Goal: Task Accomplishment & Management: Manage account settings

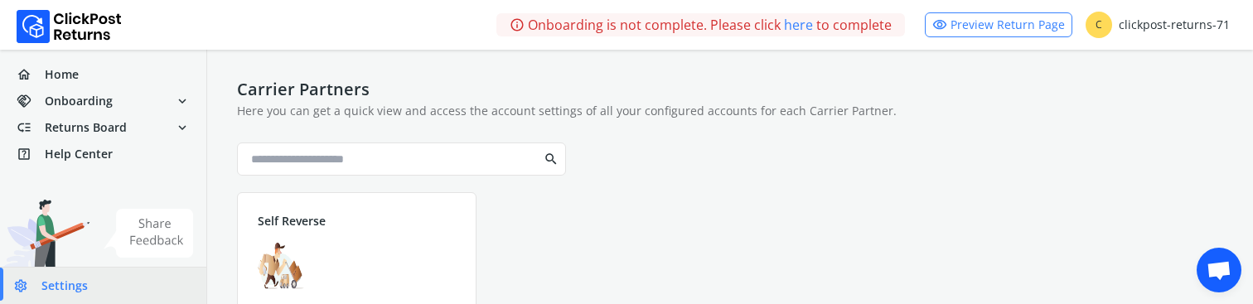
scroll to position [128, 0]
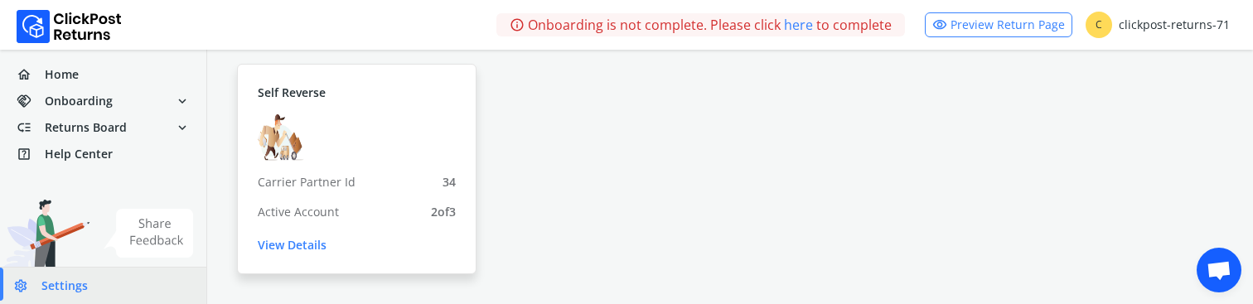
click at [293, 254] on div "Self Reverse Carrier Partner Id 34 Active Account 2 of 3 View Details" at bounding box center [357, 169] width 240 height 211
click at [301, 246] on link "View Details" at bounding box center [357, 245] width 198 height 17
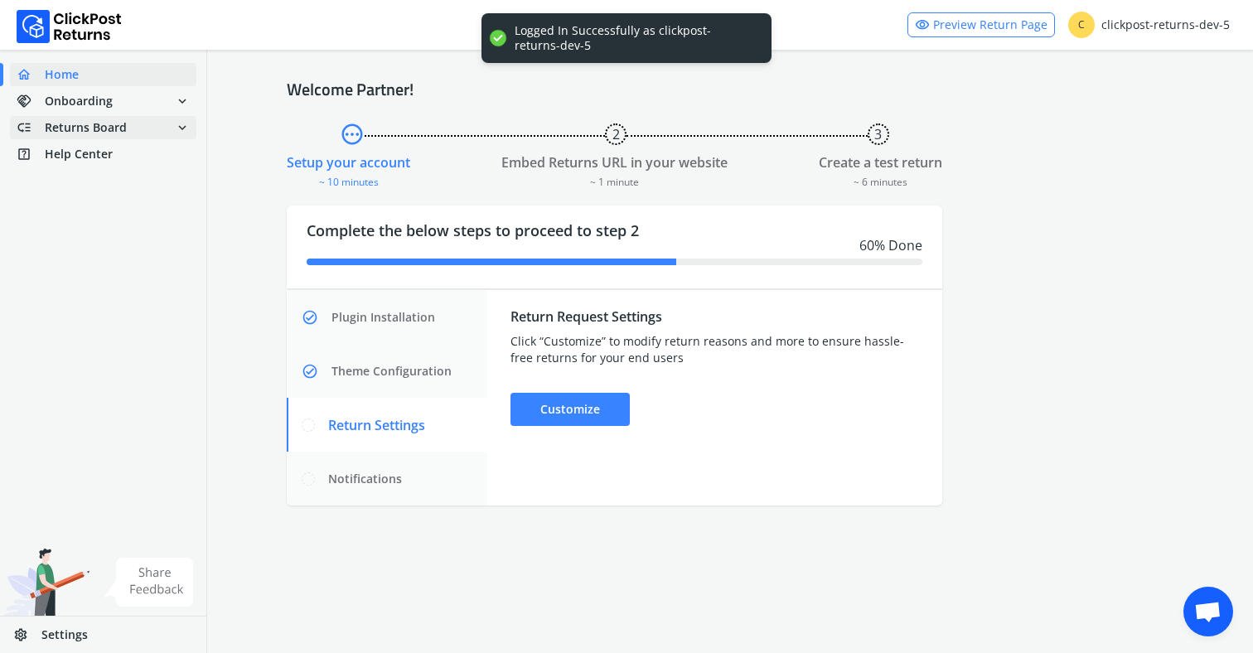
click at [108, 132] on span "Returns Board" at bounding box center [86, 127] width 82 height 17
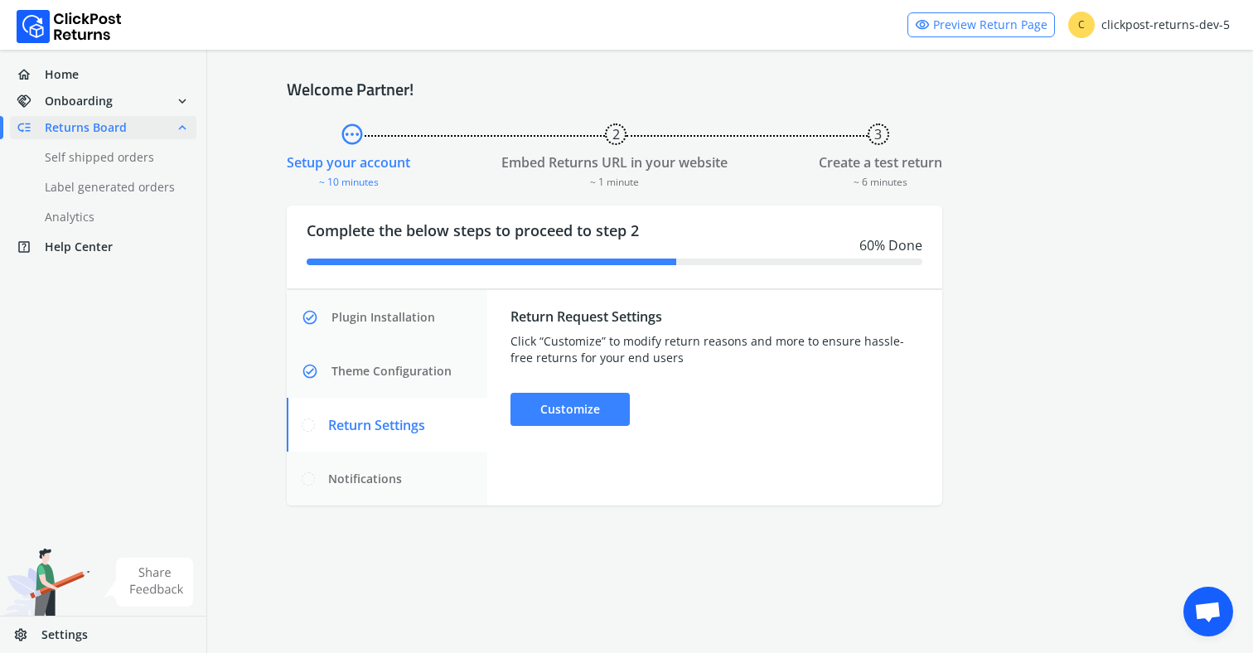
click at [73, 624] on link "settings Settings" at bounding box center [103, 635] width 206 height 36
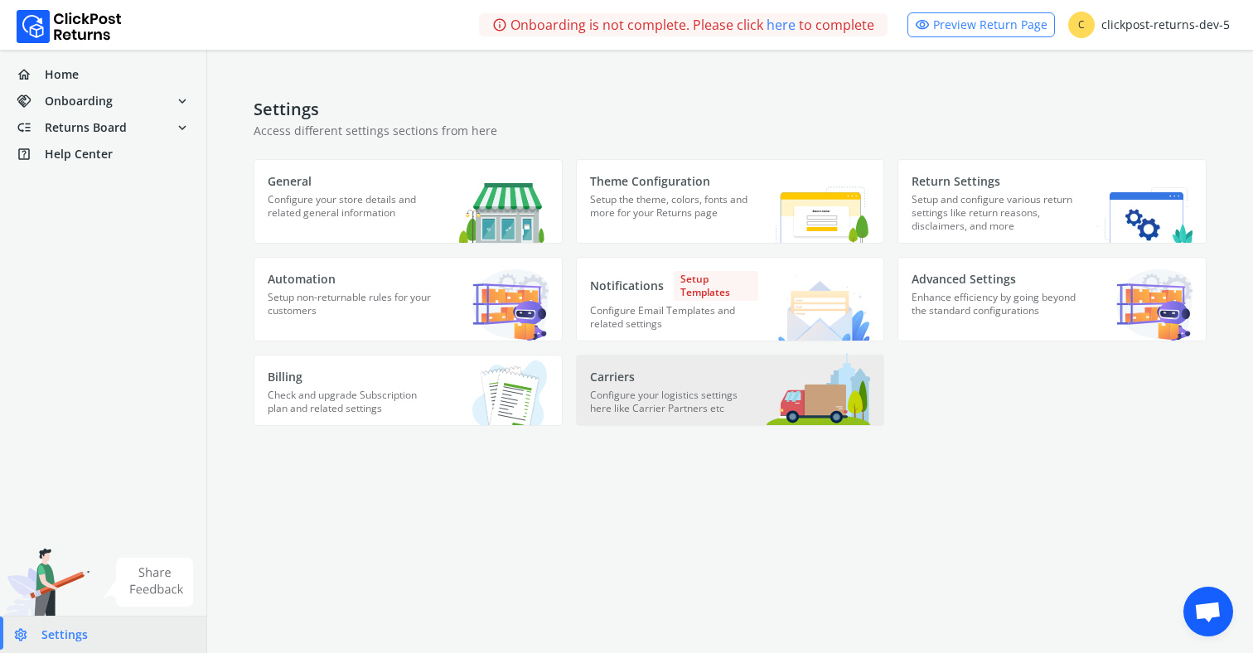
click at [632, 401] on p "Configure your logistics settings here like Carrier Partners etc" at bounding box center [674, 407] width 168 height 36
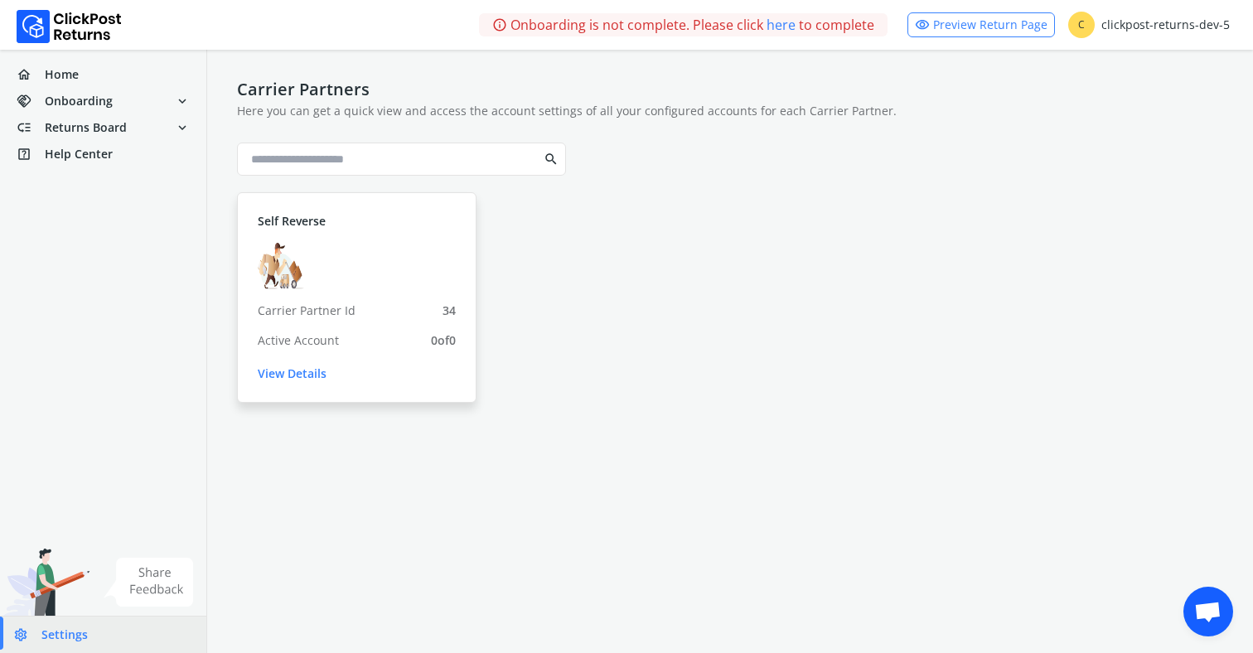
click at [268, 376] on link "View Details" at bounding box center [357, 374] width 198 height 17
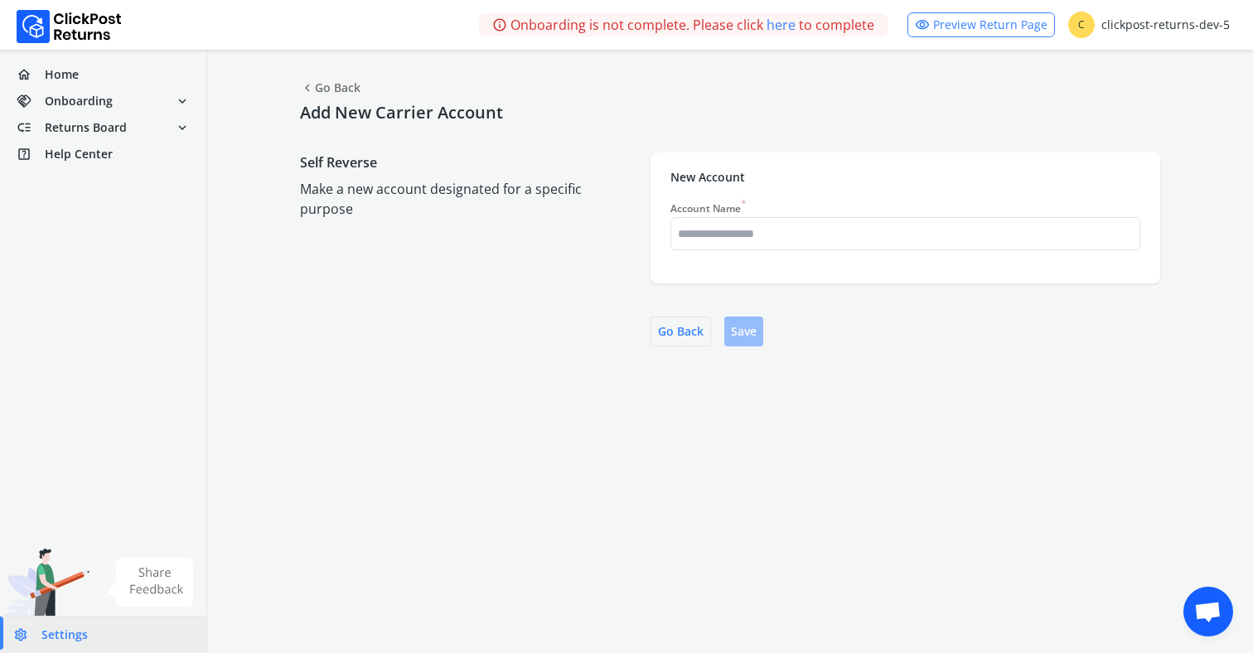
click at [322, 85] on span "chevron_left Go Back" at bounding box center [330, 87] width 61 height 23
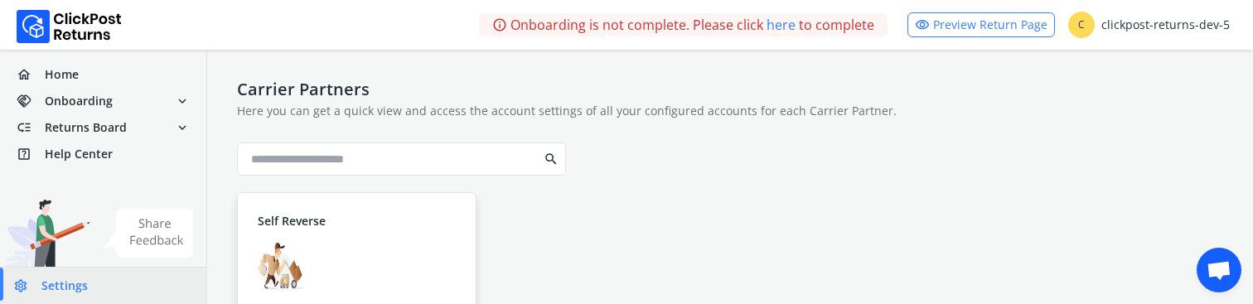
scroll to position [128, 0]
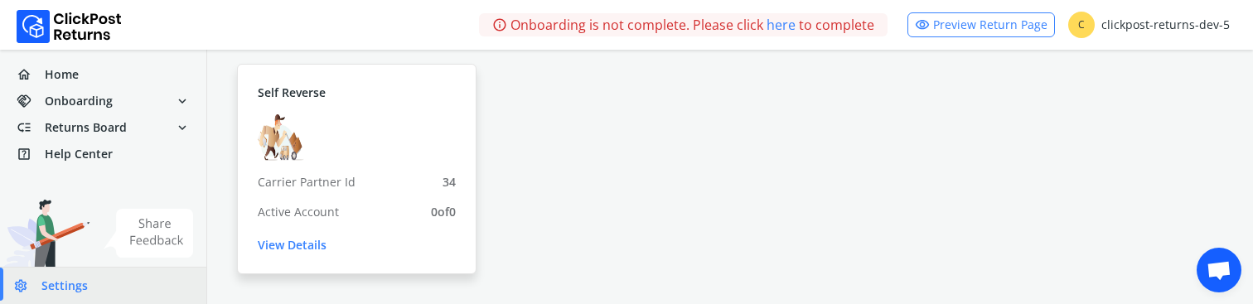
click at [298, 250] on link "View Details" at bounding box center [357, 245] width 198 height 17
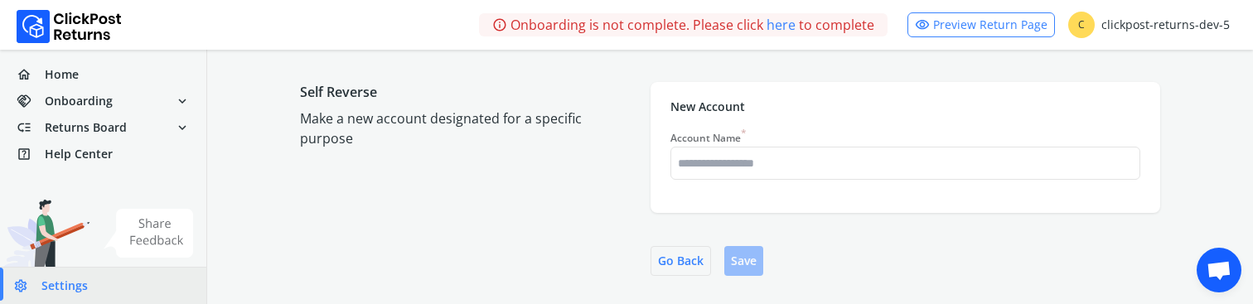
scroll to position [76, 0]
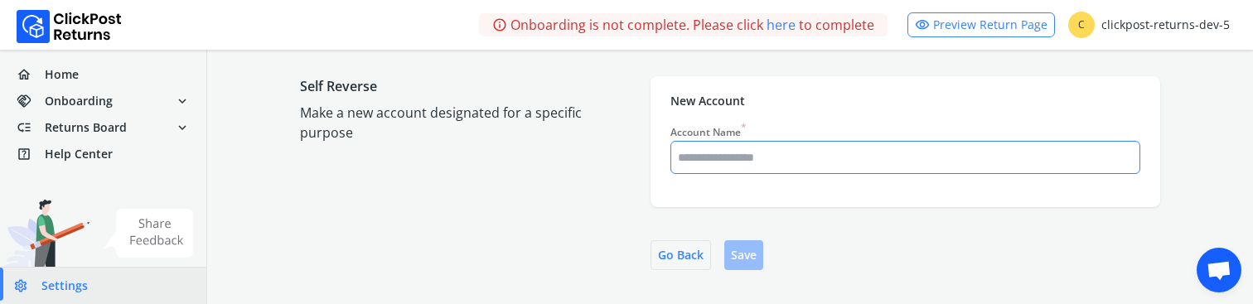
click at [782, 157] on input "Account Name *" at bounding box center [905, 158] width 468 height 30
type input "****"
click at [734, 258] on button "Save" at bounding box center [743, 255] width 39 height 30
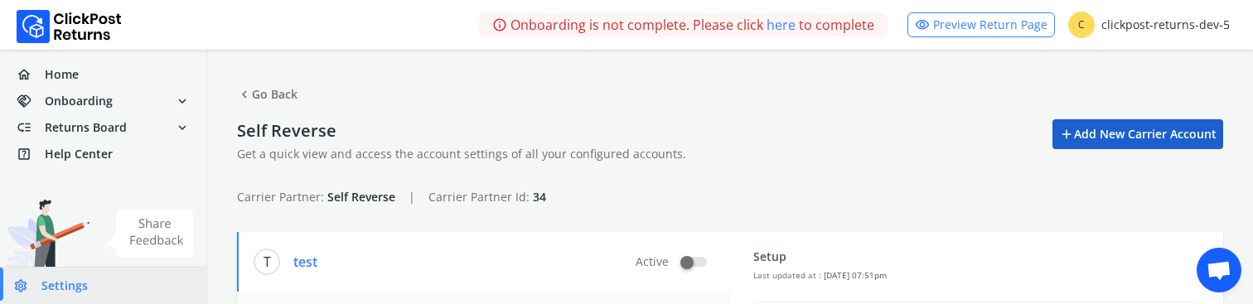
click at [1132, 130] on link "add Add New Carrier Account" at bounding box center [1138, 134] width 171 height 30
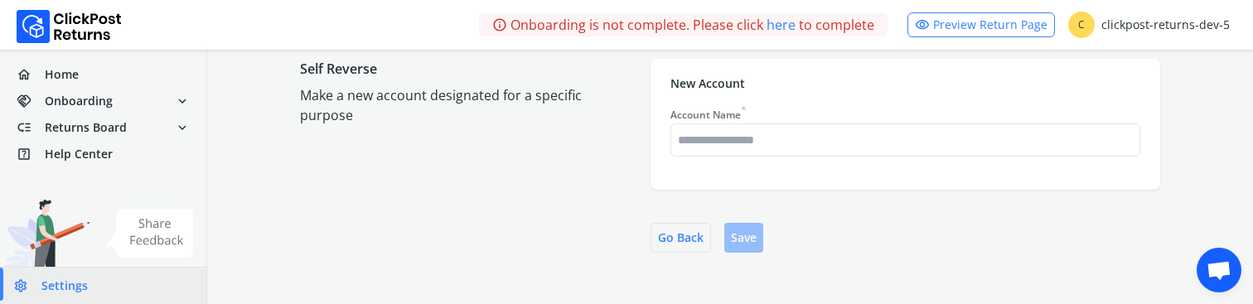
scroll to position [102, 0]
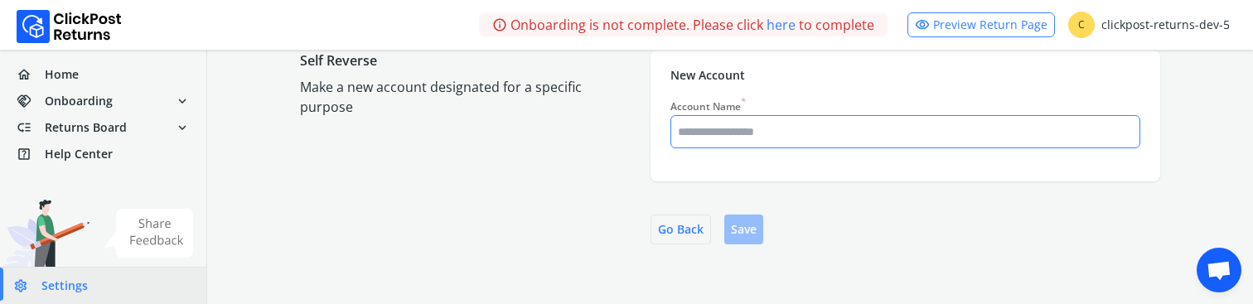
click at [728, 139] on input "Account Name *" at bounding box center [905, 132] width 468 height 30
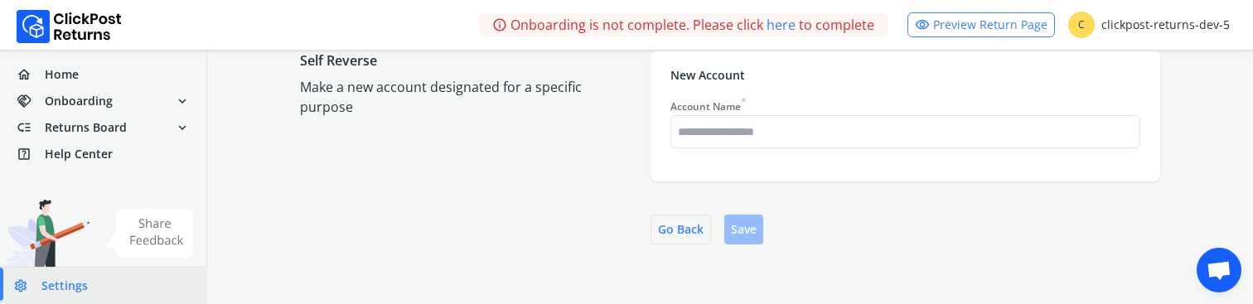
scroll to position [0, 0]
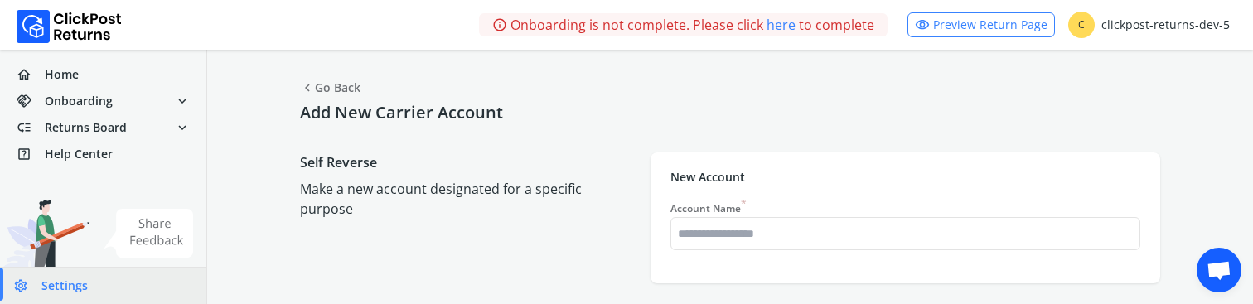
click at [332, 83] on span "chevron_left Go Back" at bounding box center [330, 87] width 61 height 23
